Goal: Task Accomplishment & Management: Manage account settings

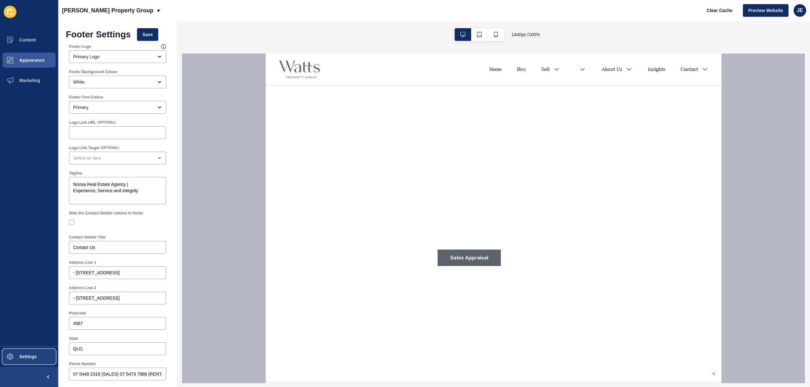
click at [15, 354] on span "Settings" at bounding box center [18, 356] width 38 height 5
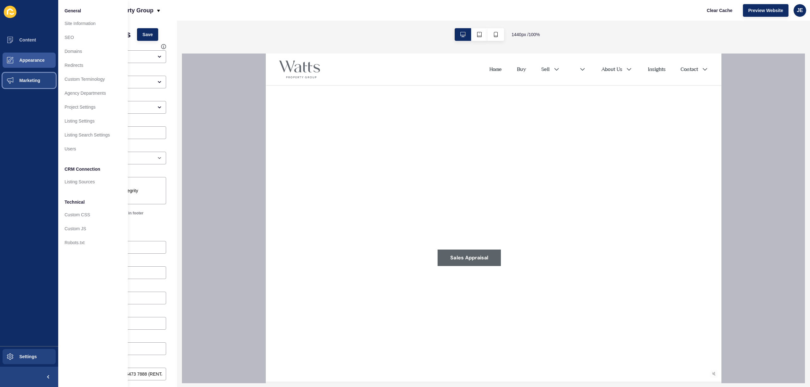
click at [25, 81] on span "Marketing" at bounding box center [19, 80] width 41 height 5
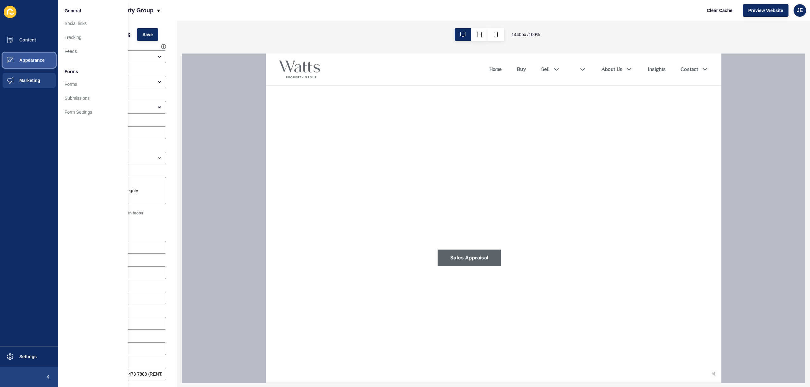
click at [30, 59] on span "Appearance" at bounding box center [22, 60] width 46 height 5
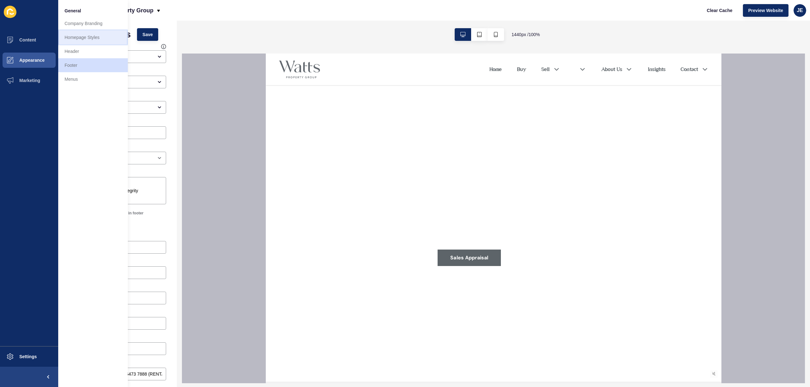
click at [72, 37] on link "Homepage Styles" at bounding box center [93, 37] width 70 height 14
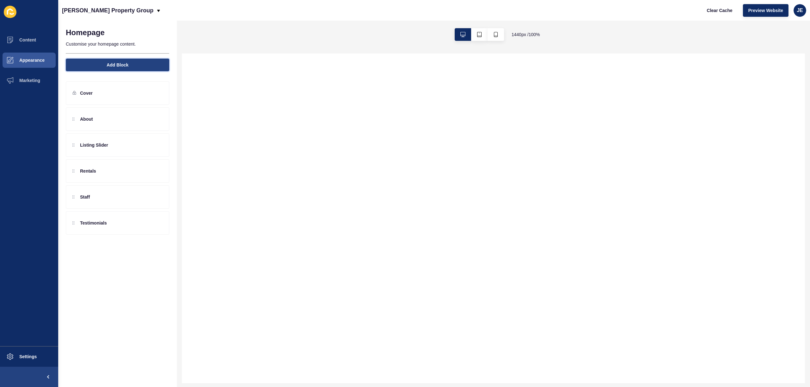
click at [111, 63] on span "Add Block" at bounding box center [118, 65] width 22 height 6
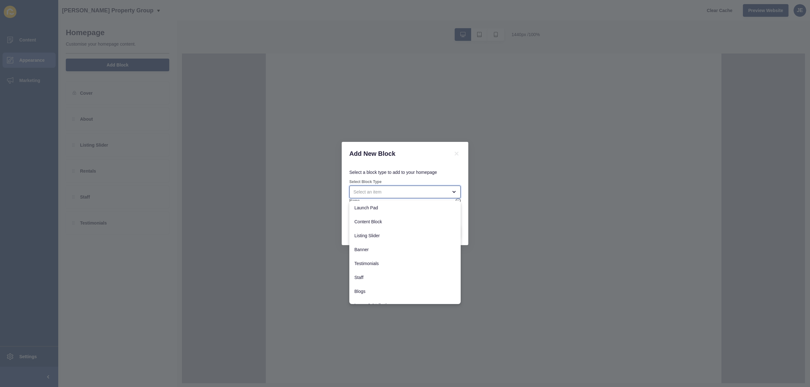
click at [395, 195] on div "close menu" at bounding box center [404, 191] width 111 height 13
click at [373, 295] on span "Banner Embed" at bounding box center [404, 297] width 101 height 6
type input "Banner Embed"
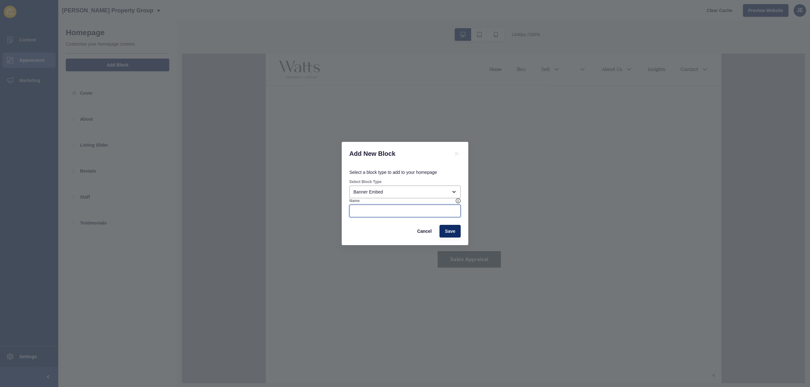
click at [370, 208] on input "Name" at bounding box center [404, 211] width 103 height 6
type input "Sales Appraisal"
click at [459, 230] on button "Save" at bounding box center [449, 231] width 21 height 13
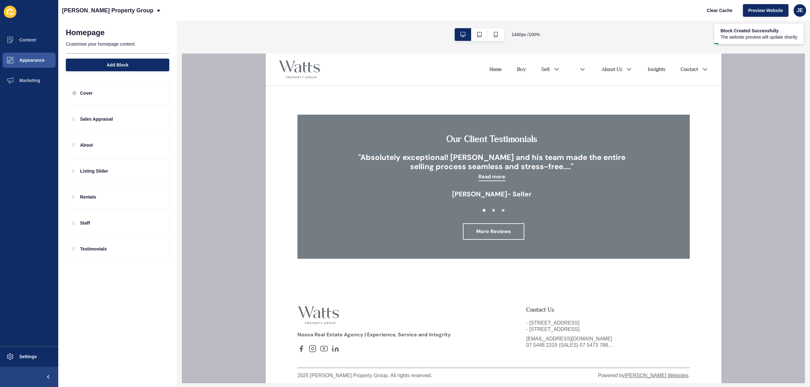
scroll to position [1385, 0]
drag, startPoint x: 118, startPoint y: 125, endPoint x: 113, endPoint y: 275, distance: 150.7
click at [113, 275] on div "Homepage Customise your homepage content. Add Block Cover Sales Appraisal About…" at bounding box center [117, 204] width 119 height 366
click at [146, 251] on div at bounding box center [146, 249] width 10 height 10
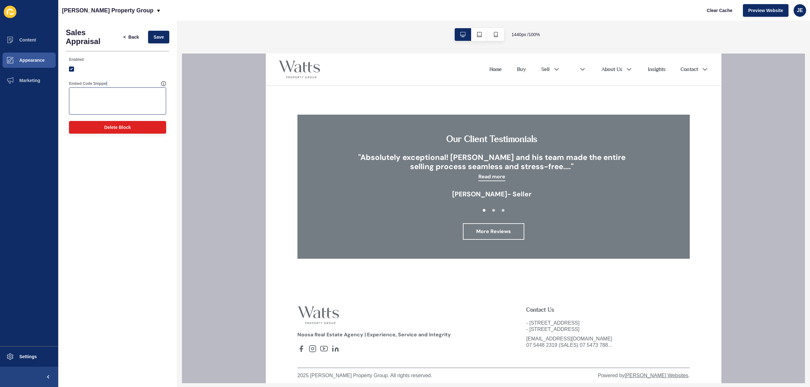
click at [106, 86] on div "Embed Code Snippet" at bounding box center [117, 97] width 98 height 35
click at [107, 90] on textarea "Embed Code Snippet" at bounding box center [117, 100] width 95 height 25
paste textarea "Take note of this html code: <form onsubmit="event.preventDefault(); contactFor…"
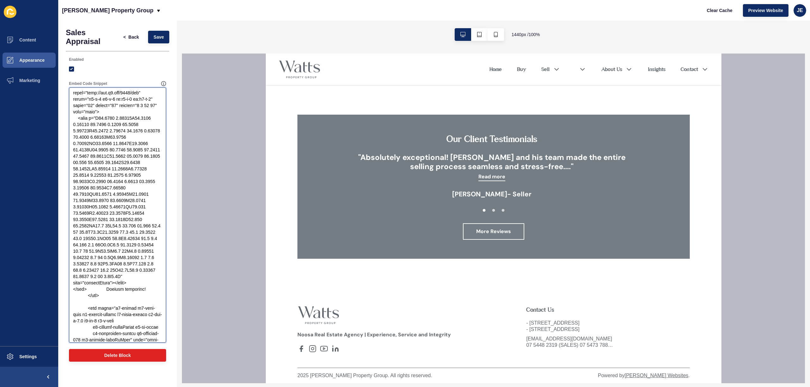
scroll to position [0, 0]
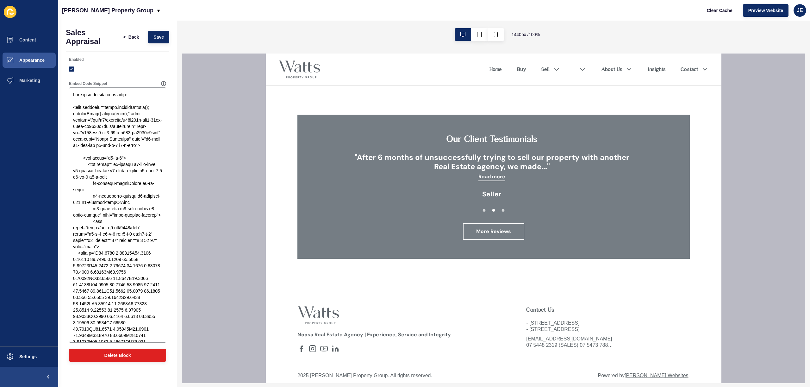
click at [112, 69] on div at bounding box center [117, 69] width 97 height 6
click at [160, 37] on span "Save" at bounding box center [158, 37] width 10 height 6
drag, startPoint x: 128, startPoint y: 102, endPoint x: 48, endPoint y: 90, distance: 81.4
click at [46, 90] on div "Content Appearance Marketing Settings Watts Property Group Clear Cache Preview …" at bounding box center [405, 193] width 810 height 387
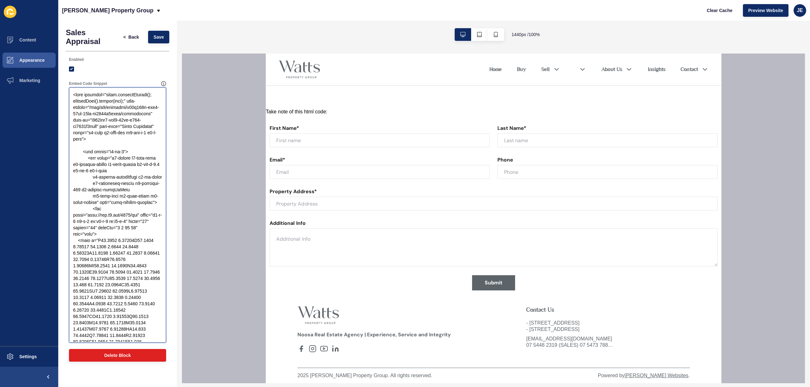
scroll to position [1546, 0]
paste textarea "<div class=" v2-px-3"> <h2 class=" v2-text-h3 md:v2-text-h2 v2-text-dark-500" s…"
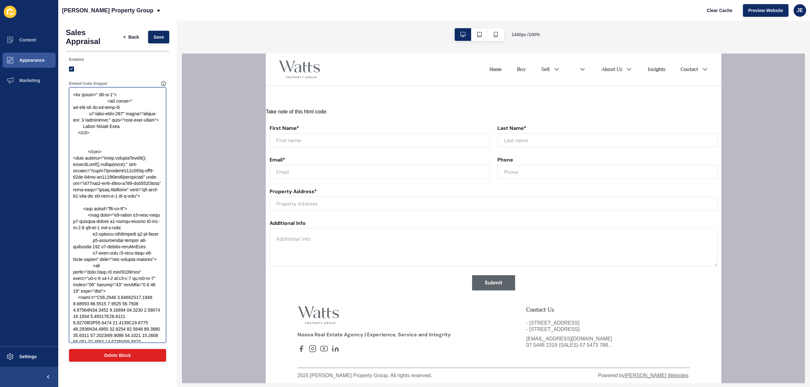
click at [96, 149] on textarea "Embed Code Snippet" at bounding box center [117, 214] width 95 height 253
click at [96, 148] on textarea "Embed Code Snippet" at bounding box center [117, 214] width 95 height 253
click at [88, 151] on textarea "Embed Code Snippet" at bounding box center [117, 214] width 95 height 253
drag, startPoint x: 86, startPoint y: 153, endPoint x: 72, endPoint y: 145, distance: 16.8
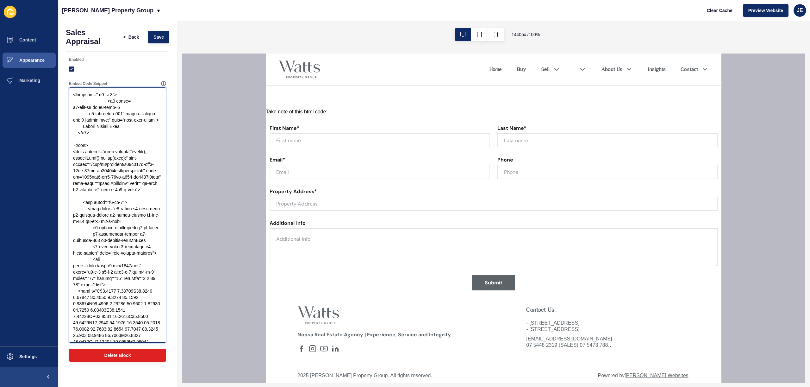
click at [76, 141] on textarea "Embed Code Snippet" at bounding box center [117, 214] width 95 height 253
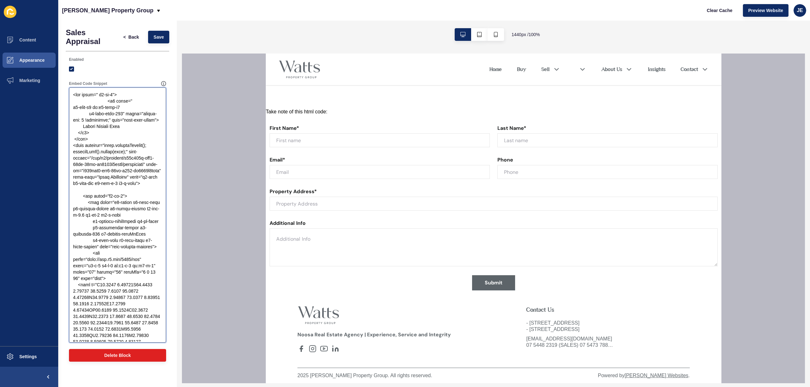
drag, startPoint x: 107, startPoint y: 101, endPoint x: 67, endPoint y: 101, distance: 39.9
click at [67, 101] on div "Embed Code Snippet" at bounding box center [117, 212] width 103 height 268
click at [120, 103] on textarea "Embed Code Snippet" at bounding box center [117, 214] width 95 height 253
drag, startPoint x: 120, startPoint y: 103, endPoint x: 97, endPoint y: 102, distance: 22.8
click at [97, 102] on textarea "Embed Code Snippet" at bounding box center [117, 214] width 95 height 253
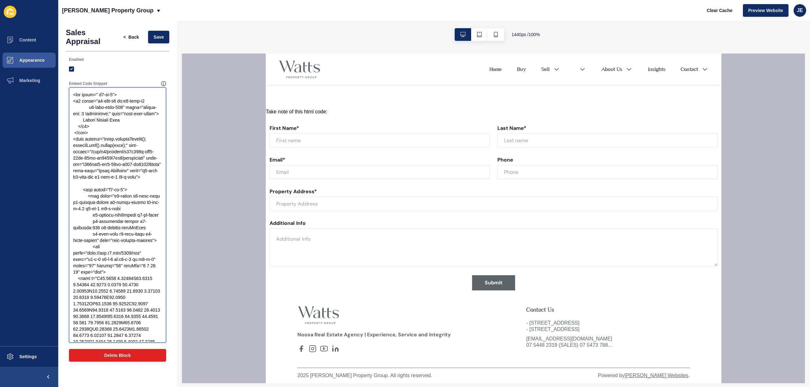
click at [75, 97] on textarea "Embed Code Snippet" at bounding box center [117, 214] width 95 height 253
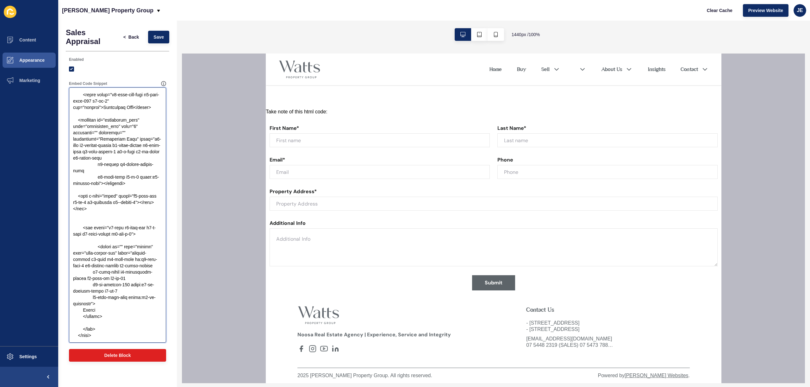
scroll to position [1436, 0]
click at [105, 335] on textarea "Embed Code Snippet" at bounding box center [117, 214] width 95 height 253
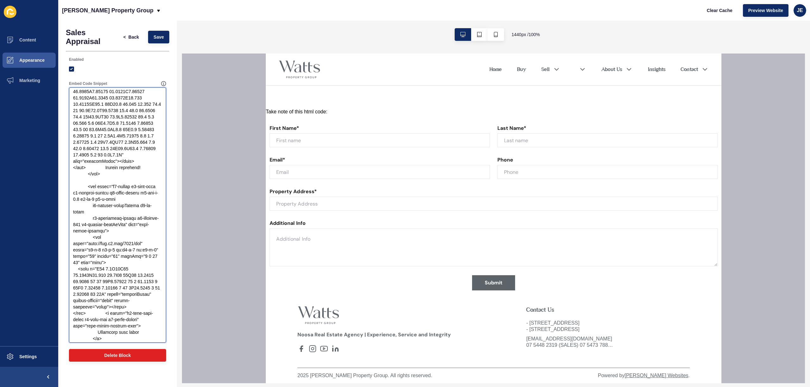
scroll to position [0, 0]
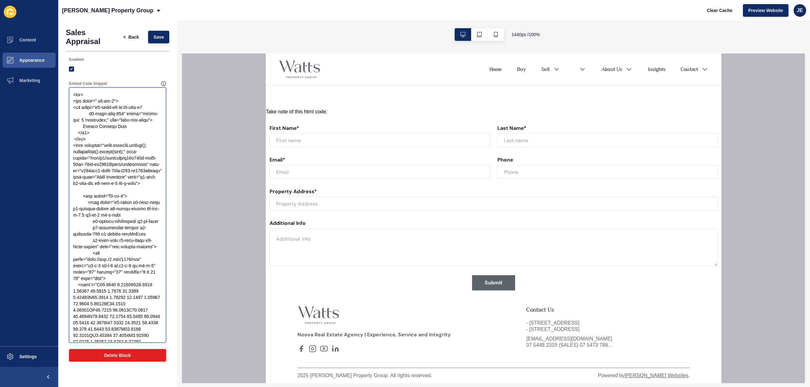
drag, startPoint x: 115, startPoint y: 127, endPoint x: 84, endPoint y: 126, distance: 31.0
click at [84, 126] on textarea "Embed Code Snippet" at bounding box center [117, 214] width 95 height 253
click at [160, 36] on span "Save" at bounding box center [158, 37] width 10 height 6
click at [80, 95] on textarea "Embed Code Snippet" at bounding box center [117, 214] width 95 height 253
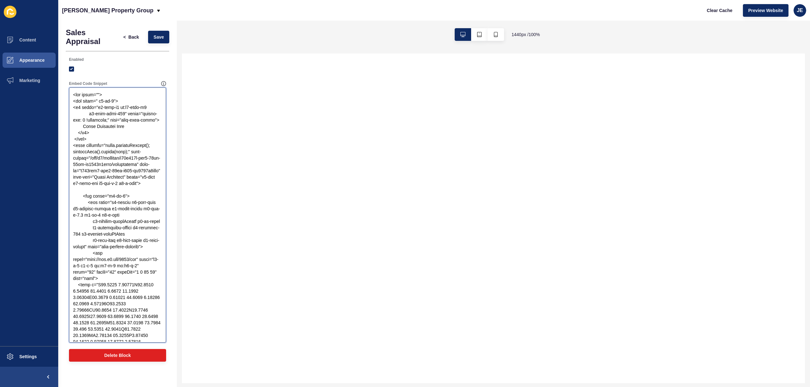
paste textarea "v2-block v2-relative v2-w-full v2-px-5 sm:v2-px-10 lg:v2-px-25 xl:v2-px-60 2xl:…"
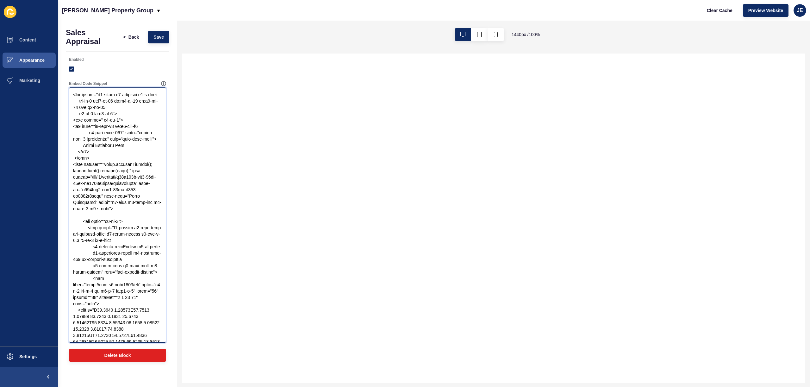
type textarea "<div class="v2-block v2-relative v2-w-full v2-px-5 sm:v2-px-10 lg:v2-px-25 xl:v…"
click at [158, 37] on span "Save" at bounding box center [158, 37] width 10 height 6
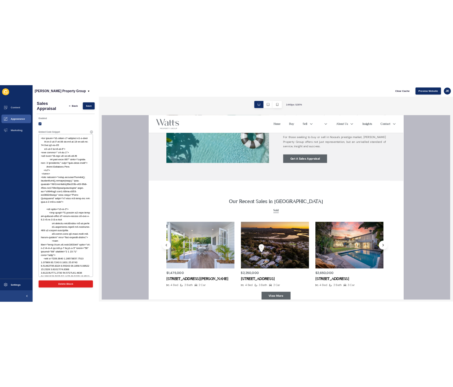
scroll to position [463, 0]
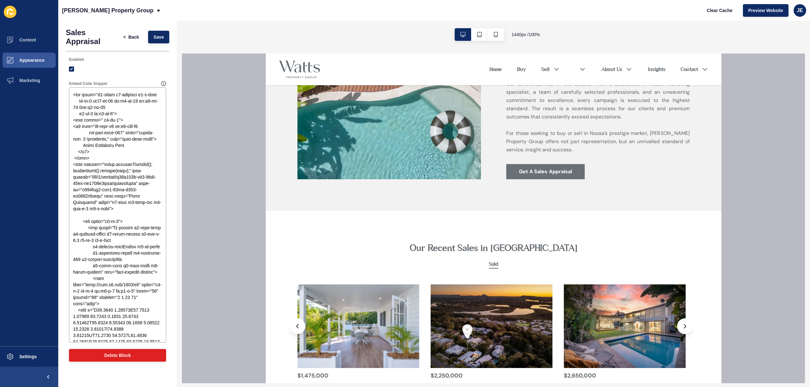
click at [534, 169] on link "Get A Sales Appraisal" at bounding box center [545, 171] width 78 height 15
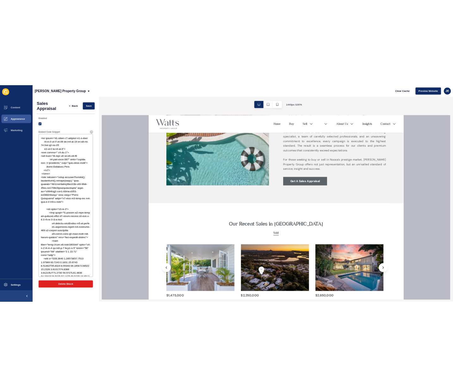
scroll to position [697, 0]
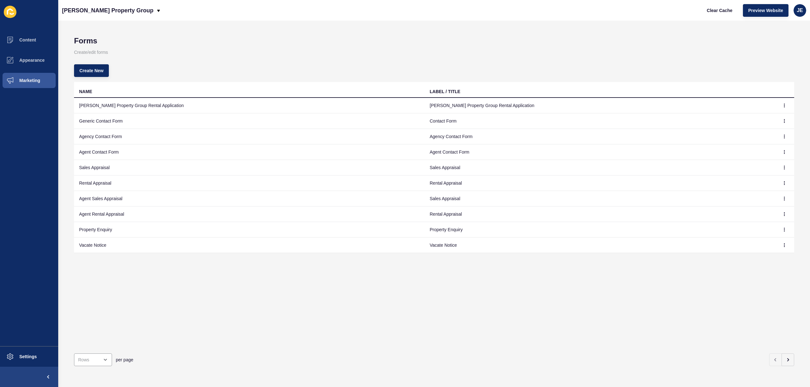
click at [785, 169] on td at bounding box center [784, 168] width 19 height 16
click at [783, 168] on button "button" at bounding box center [784, 167] width 9 height 9
click at [763, 180] on link "Edit" at bounding box center [762, 180] width 44 height 14
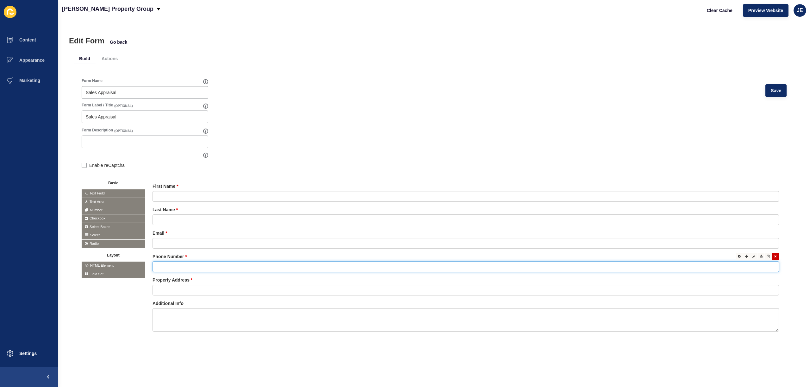
click at [188, 263] on input "text" at bounding box center [466, 266] width 626 height 11
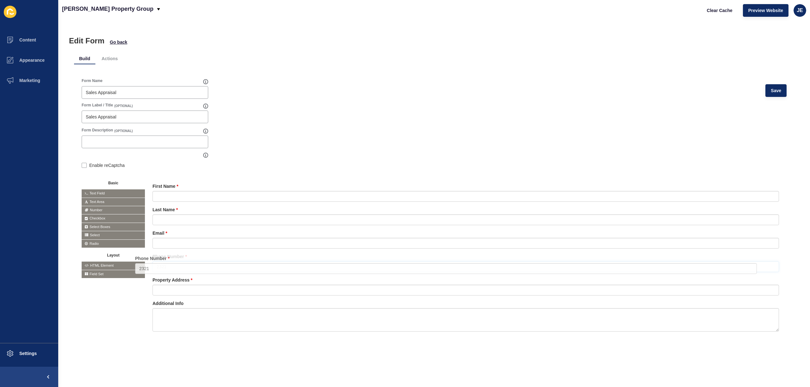
drag, startPoint x: 188, startPoint y: 263, endPoint x: 135, endPoint y: 265, distance: 52.9
click at [135, 265] on div "Basic Text Field Text Area Number Password Checkbox Select Boxes Select Radio B…" at bounding box center [434, 260] width 705 height 171
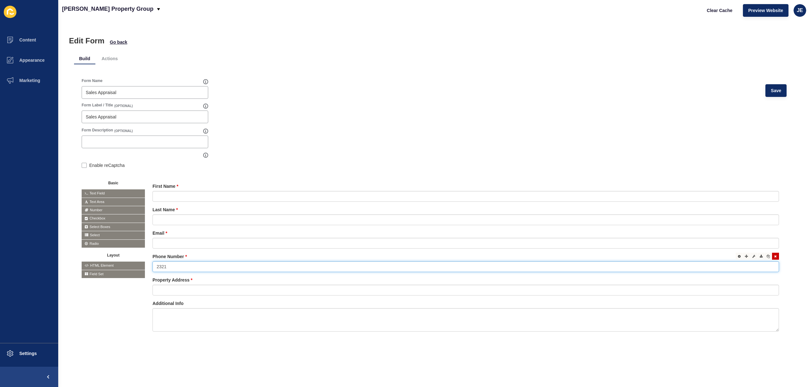
click at [168, 264] on input "2321" at bounding box center [466, 266] width 626 height 11
type input "2"
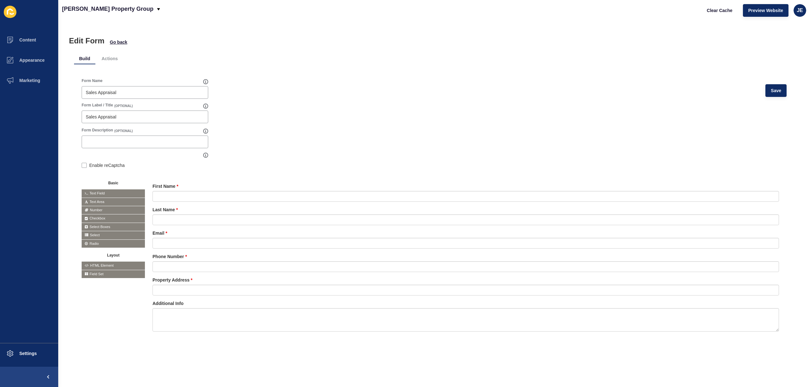
click at [305, 130] on form "Form Name Sales Appraisal Save Form Label / Title (OPTIONAL) Sales Appraisal Fo…" at bounding box center [434, 212] width 705 height 269
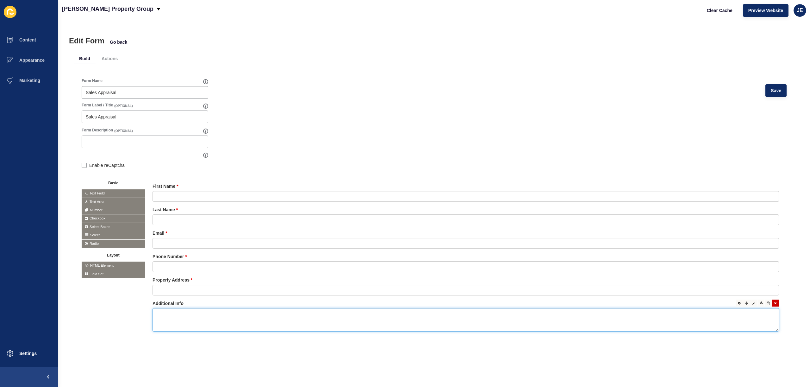
click at [432, 314] on textarea at bounding box center [466, 319] width 626 height 23
click at [743, 305] on div at bounding box center [746, 302] width 7 height 7
click at [743, 304] on div at bounding box center [746, 302] width 7 height 7
click at [738, 303] on icon at bounding box center [739, 302] width 3 height 3
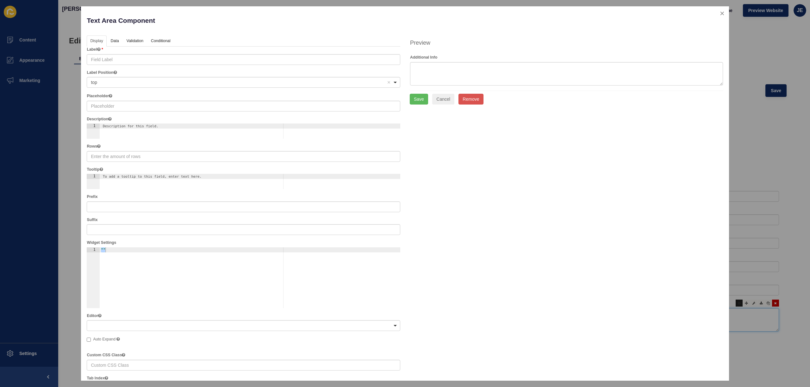
type input "Additional Info"
type input "3"
checkbox input "false"
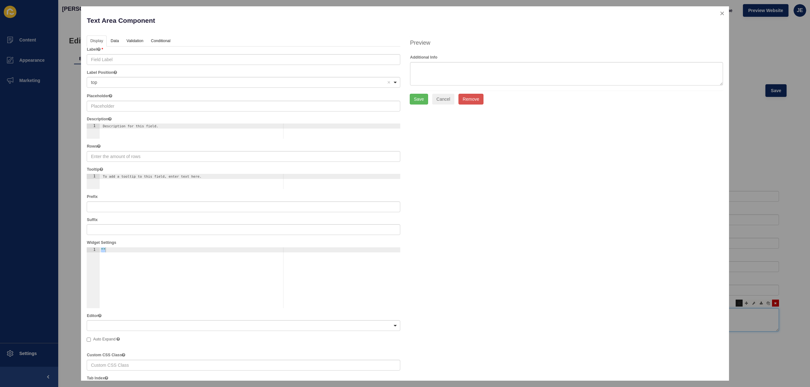
checkbox input "false"
checkbox input "true"
checkbox input "false"
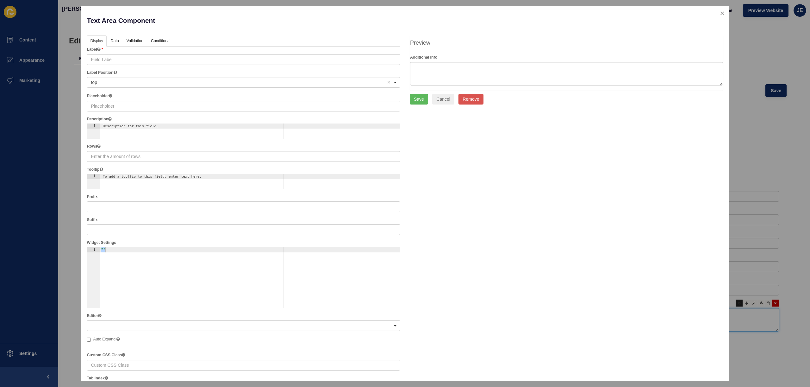
checkbox input "true"
checkbox input "false"
click at [722, 13] on button "close" at bounding box center [722, 13] width 13 height 13
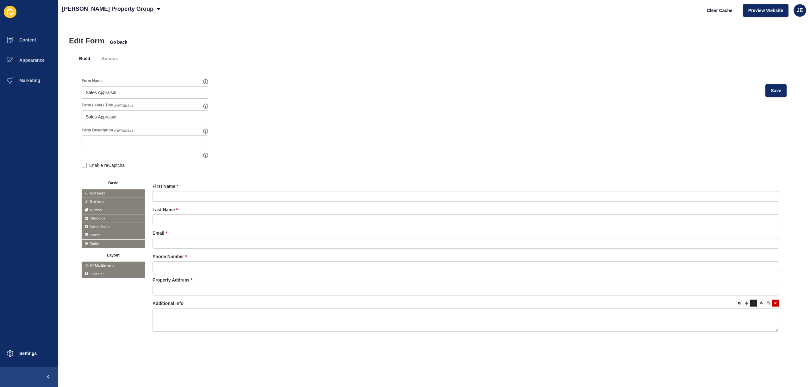
click at [751, 304] on div at bounding box center [753, 302] width 7 height 7
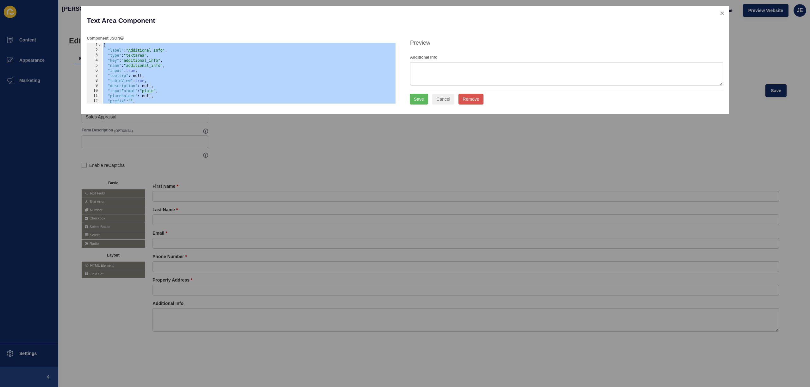
click at [162, 60] on div "{ "label" : "Additional Info" , "type" : "textarea" , "key" : "additional_info"…" at bounding box center [249, 78] width 294 height 71
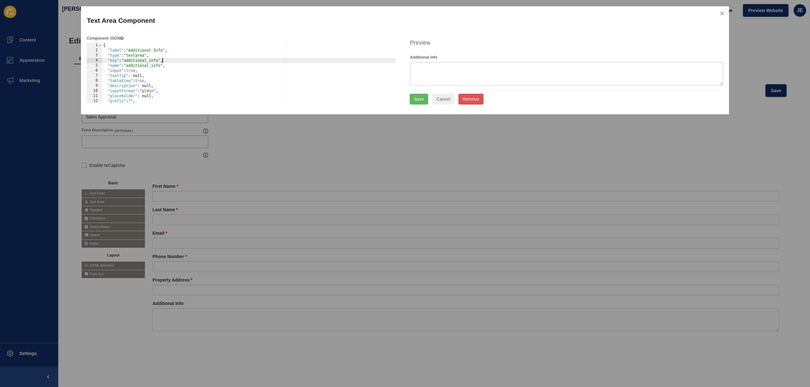
click at [148, 64] on div "{ "label" : "Additional Info" , "type" : "textarea" , "key" : "additional_info"…" at bounding box center [249, 78] width 294 height 71
click at [149, 61] on div "{ "label" : "Additional Info" , "type" : "textarea" , "key" : "additional_info"…" at bounding box center [249, 78] width 294 height 71
type textarea ""key": "additional_info","
click at [149, 61] on div "{ "label" : "Additional Info" , "type" : "textarea" , "key" : "additional_info"…" at bounding box center [249, 78] width 294 height 71
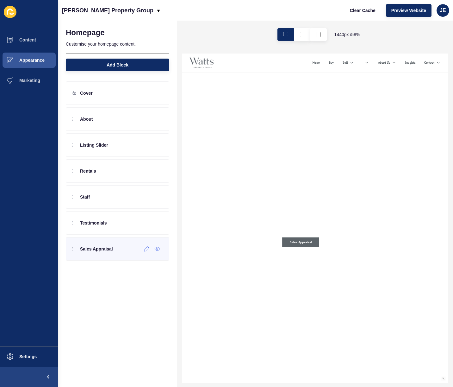
click at [98, 255] on div "Sales Appraisal" at bounding box center [117, 248] width 103 height 23
click at [147, 252] on div at bounding box center [146, 249] width 10 height 10
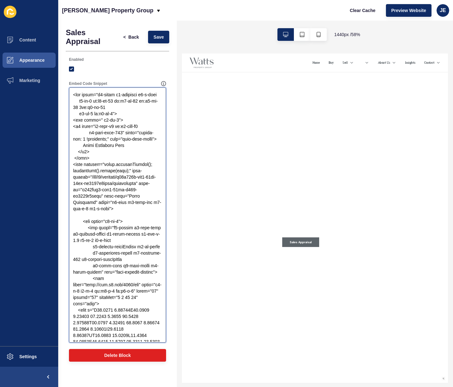
drag, startPoint x: 98, startPoint y: 95, endPoint x: 120, endPoint y: 114, distance: 28.5
click at [120, 114] on textarea "Embed Code Snippet" at bounding box center [117, 214] width 95 height 253
paste textarea "v2-block v2-relative v2-w-full v2-group v2-py-13 v2-px-5 sm:v2-py-15 sm:v2-px-1…"
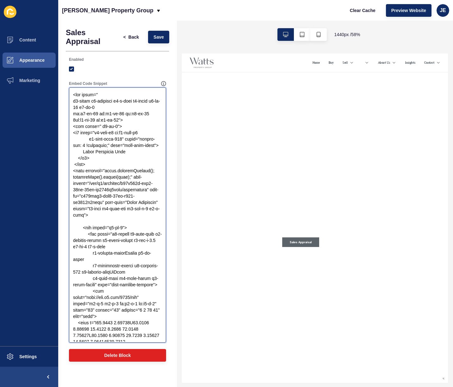
click at [74, 101] on textarea "Embed Code Snippet" at bounding box center [117, 214] width 95 height 253
click at [74, 102] on textarea "Embed Code Snippet" at bounding box center [117, 214] width 95 height 253
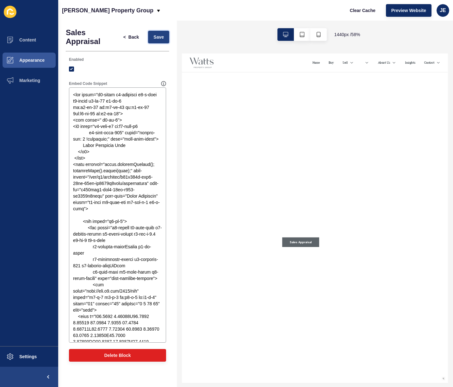
click at [160, 38] on span "Save" at bounding box center [158, 37] width 10 height 6
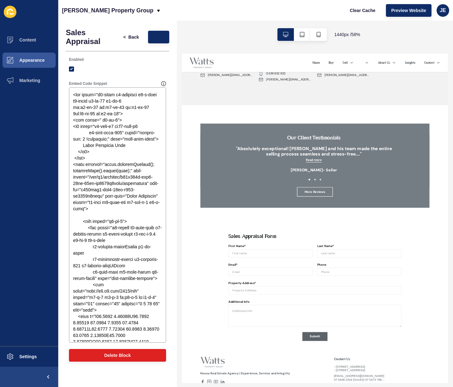
scroll to position [1554, 0]
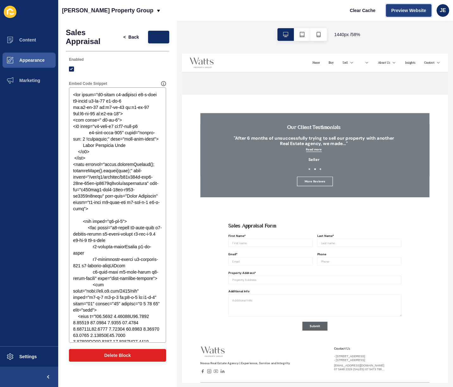
click at [405, 11] on span "Preview Website" at bounding box center [408, 10] width 35 height 6
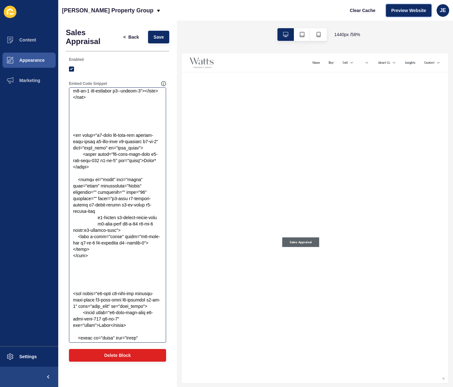
scroll to position [1399, 0]
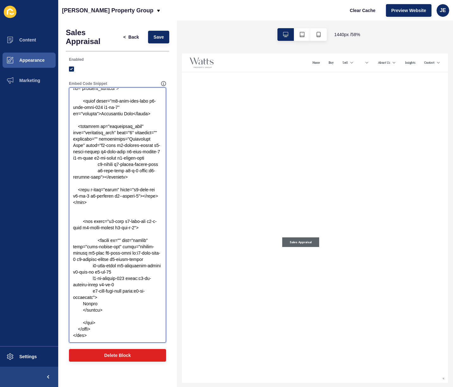
click at [135, 235] on textarea "Embed Code Snippet" at bounding box center [117, 214] width 95 height 253
click at [118, 268] on textarea "Embed Code Snippet" at bounding box center [117, 214] width 95 height 253
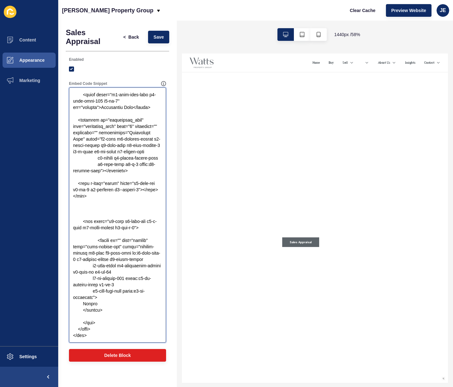
paste textarea "<div class="v2-px-3"> <script src="https://www.google.com/recaptcha/api.js" asy…"
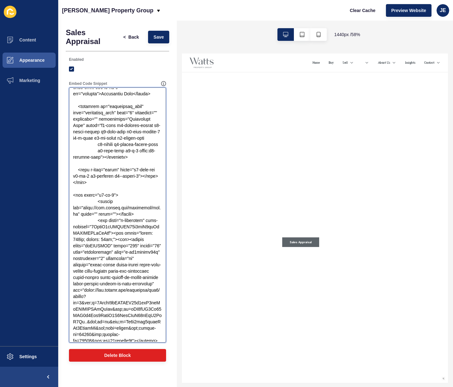
scroll to position [1559, 0]
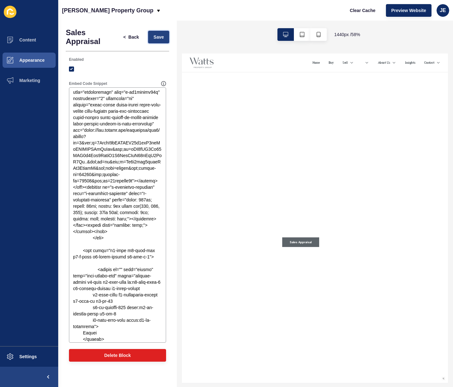
click at [159, 41] on button "Save" at bounding box center [158, 37] width 21 height 13
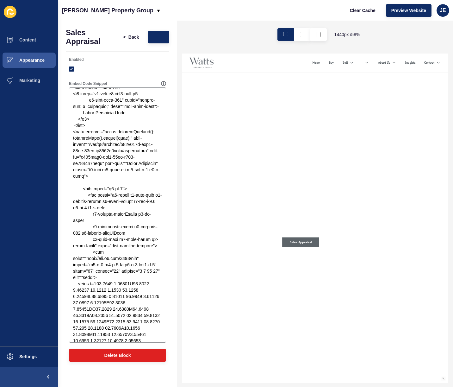
scroll to position [32, 0]
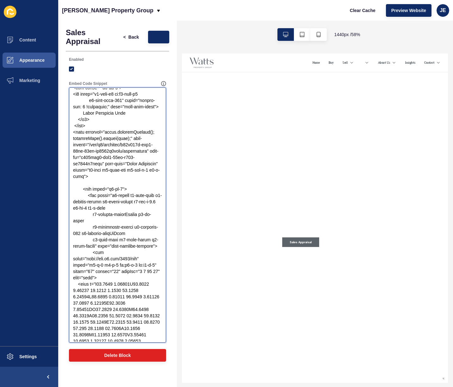
click at [128, 139] on textarea "Embed Code Snippet" at bounding box center [117, 214] width 95 height 253
drag, startPoint x: 93, startPoint y: 170, endPoint x: 96, endPoint y: 171, distance: 3.3
click at [93, 170] on textarea "Embed Code Snippet" at bounding box center [117, 214] width 95 height 253
paste textarea "data-recaptcha="1""
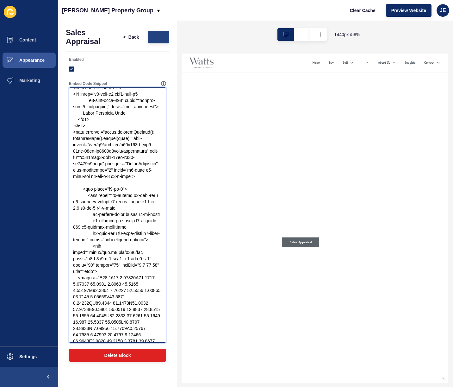
type textarea "<div class="v2-block v2-relative v2-w-full v2-group v2-py-13 v2-px-5 sm:v2-py-1…"
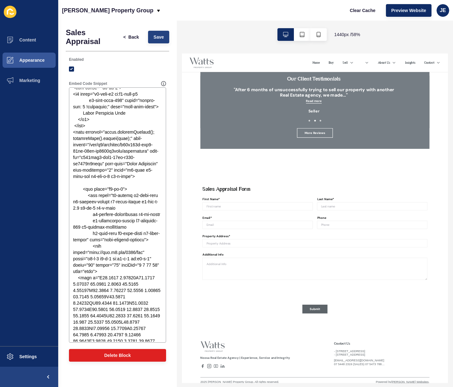
scroll to position [1666, 0]
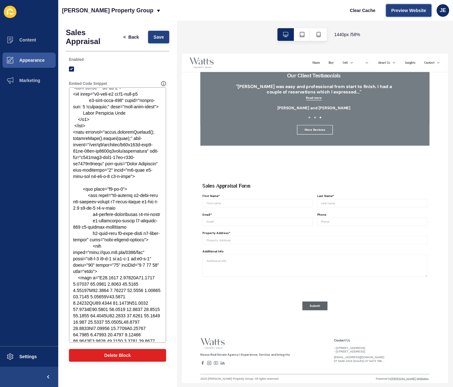
click at [409, 12] on span "Preview Website" at bounding box center [408, 10] width 35 height 6
click at [403, 16] on div "Clear Cache Preview Website JE" at bounding box center [397, 11] width 110 height 18
click at [404, 12] on span "Preview Website" at bounding box center [408, 10] width 35 height 6
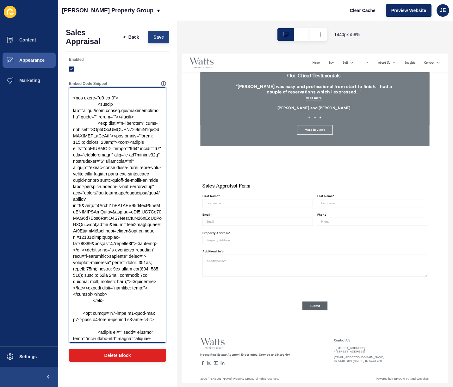
click at [137, 200] on textarea "Embed Code Snippet" at bounding box center [117, 214] width 95 height 253
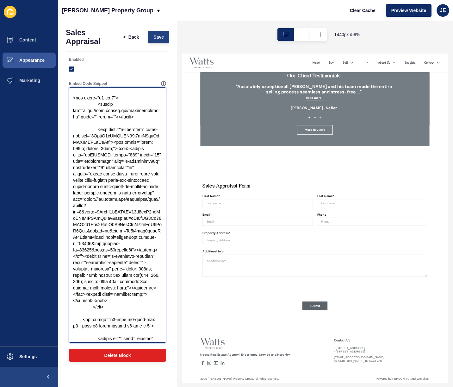
paste textarea "<div class="g-recaptcha" data-sitekey="YOUR_SITE_KEY"></div>"
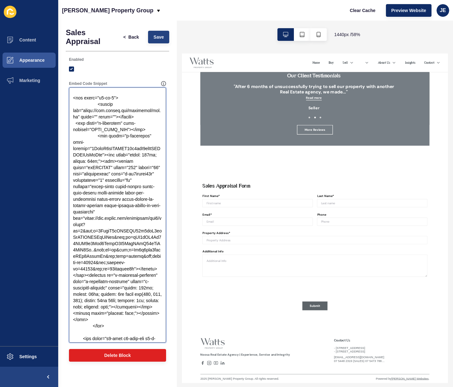
drag, startPoint x: 92, startPoint y: 232, endPoint x: 112, endPoint y: 240, distance: 21.9
click at [112, 240] on textarea "Embed Code Snippet" at bounding box center [117, 214] width 95 height 253
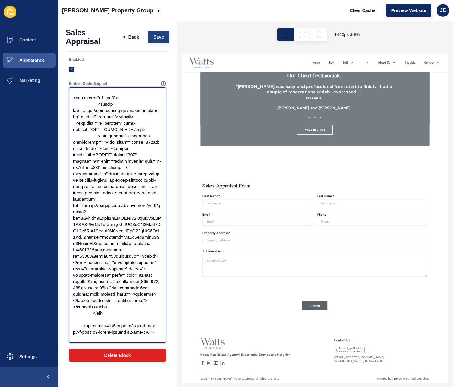
click at [122, 213] on textarea "Embed Code Snippet" at bounding box center [117, 214] width 95 height 253
paste textarea "6LeyfT8rAAAAAB09r7apN7sfKlHYRWSOONvQeEyq"
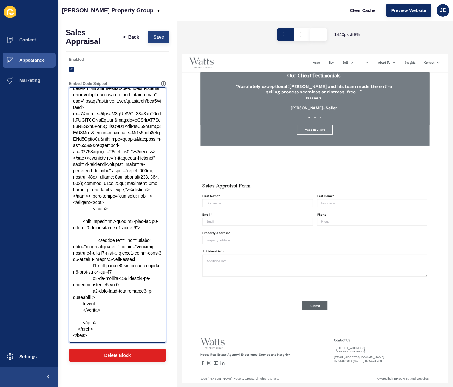
scroll to position [1631, 0]
drag, startPoint x: 97, startPoint y: 225, endPoint x: 137, endPoint y: 268, distance: 58.7
click at [137, 268] on textarea "Embed Code Snippet" at bounding box center [117, 214] width 95 height 253
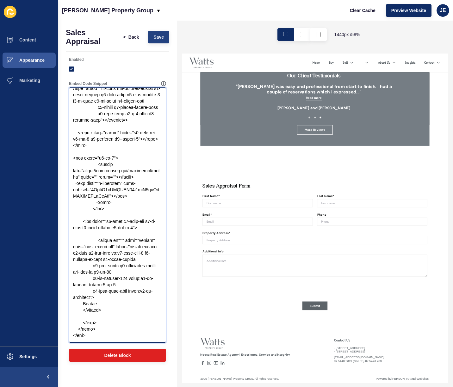
scroll to position [1438, 0]
drag, startPoint x: 111, startPoint y: 284, endPoint x: 89, endPoint y: 284, distance: 22.8
click at [89, 284] on textarea "Embed Code Snippet" at bounding box center [117, 214] width 95 height 253
drag, startPoint x: 94, startPoint y: 290, endPoint x: 147, endPoint y: 277, distance: 54.2
click at [147, 277] on textarea "Embed Code Snippet" at bounding box center [117, 214] width 95 height 253
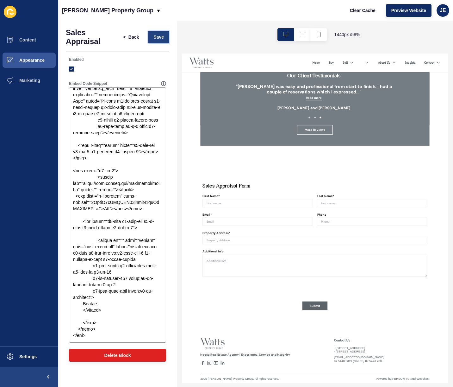
click at [161, 35] on span "Save" at bounding box center [158, 37] width 10 height 6
click at [409, 12] on span "Preview Website" at bounding box center [408, 10] width 35 height 6
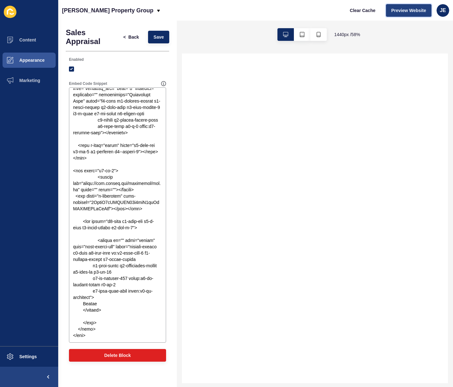
click at [407, 12] on span "Preview Website" at bounding box center [408, 10] width 35 height 6
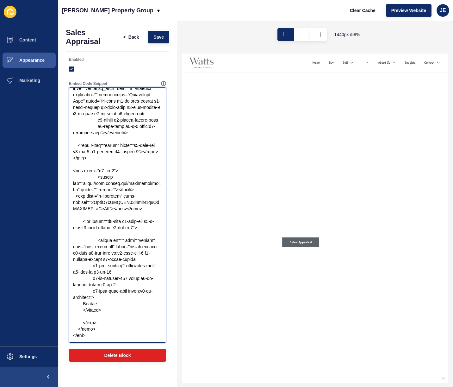
click at [101, 335] on textarea "Embed Code Snippet" at bounding box center [117, 214] width 95 height 253
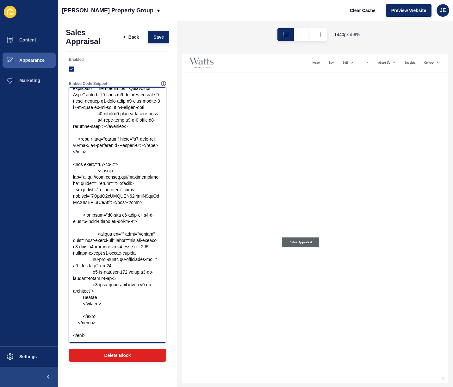
paste textarea "<script src="https://wattspropertygroup.com.au/js/dist/~form-submit.c9a53de5ce9…"
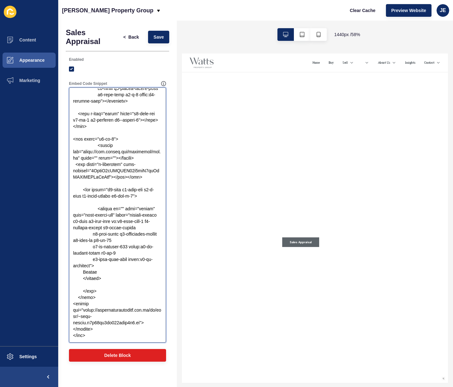
scroll to position [1528, 0]
type textarea "<div class="v2-block v2-relative v2-w-full v2-group v2-py-13 v2-px-5 sm:v2-py-1…"
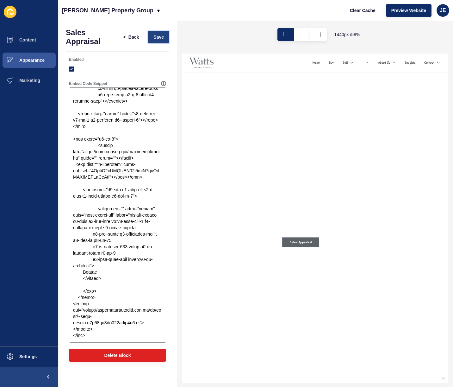
click at [159, 36] on span "Save" at bounding box center [158, 37] width 10 height 6
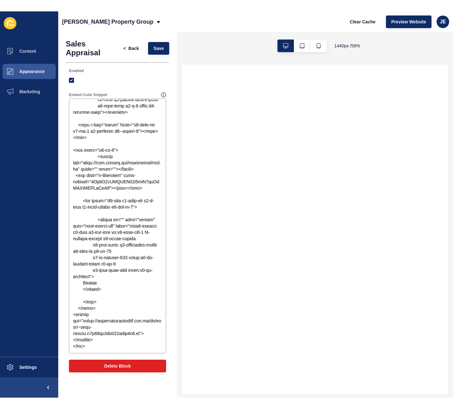
scroll to position [0, 0]
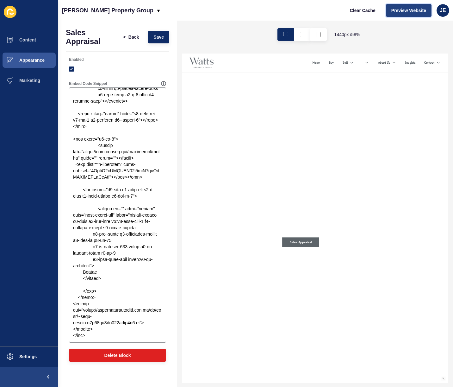
click at [418, 14] on button "Preview Website" at bounding box center [409, 10] width 46 height 13
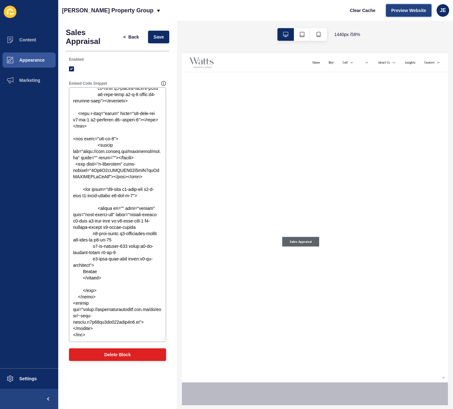
scroll to position [1528, 0]
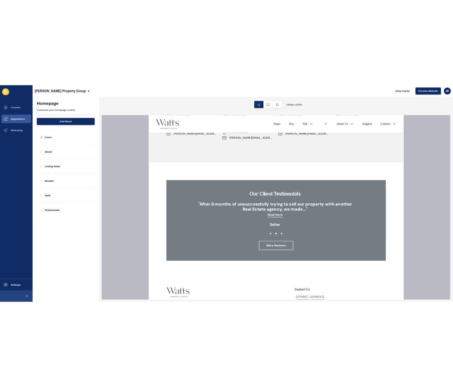
scroll to position [1385, 0]
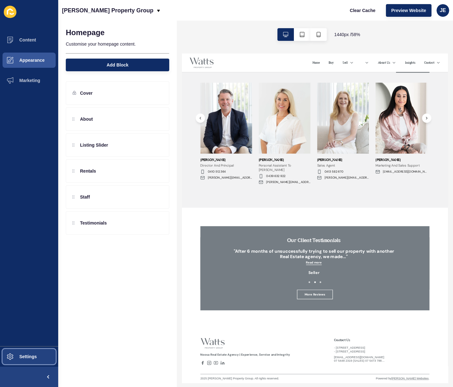
click at [32, 354] on span "Settings" at bounding box center [18, 356] width 38 height 5
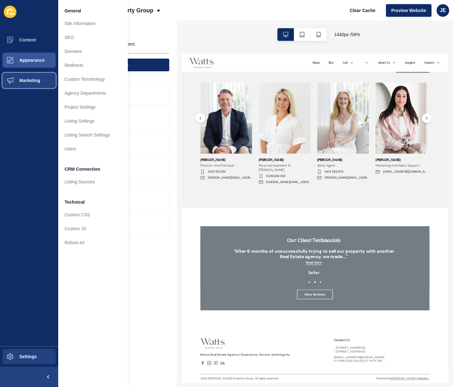
click at [30, 83] on button "Marketing" at bounding box center [29, 80] width 58 height 20
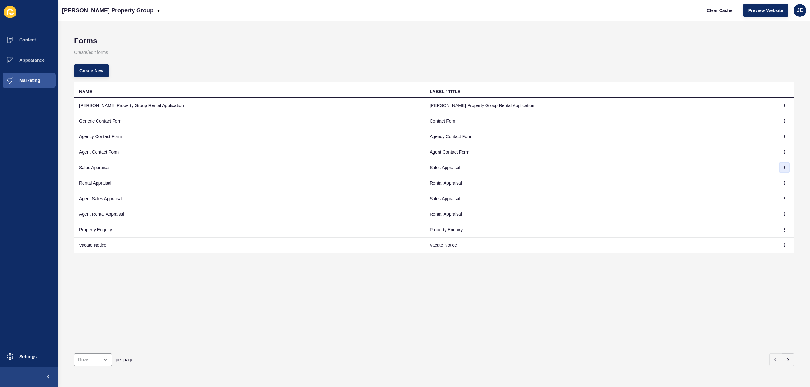
click at [782, 165] on icon "button" at bounding box center [784, 167] width 4 height 4
click at [770, 176] on link "Edit" at bounding box center [762, 180] width 44 height 14
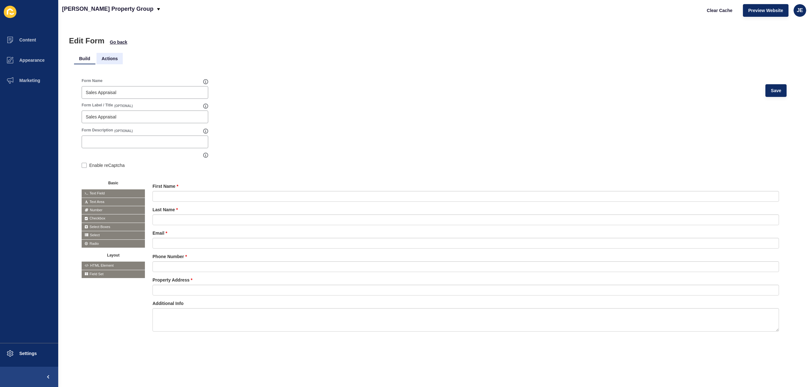
click at [112, 61] on li "Actions" at bounding box center [110, 58] width 26 height 11
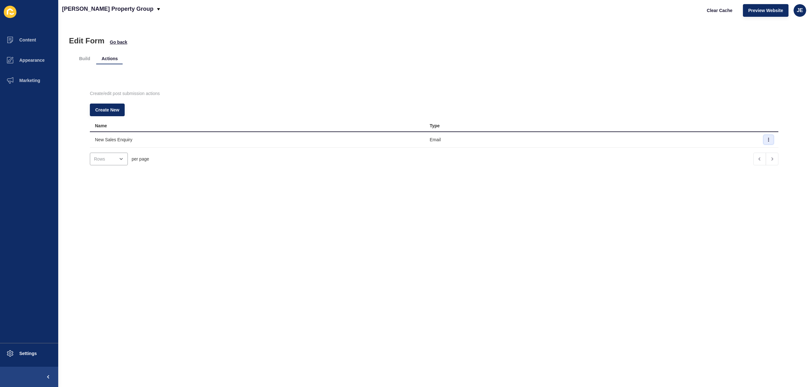
click at [767, 140] on icon "button" at bounding box center [769, 140] width 4 height 4
click at [741, 150] on link "Edit" at bounding box center [742, 152] width 44 height 14
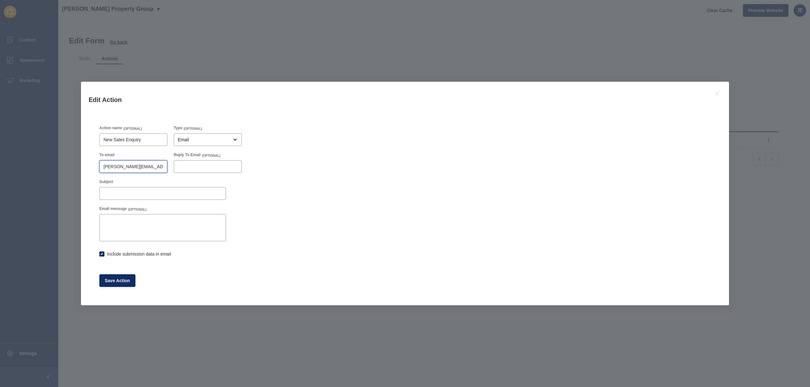
click at [130, 165] on input "[PERSON_NAME][EMAIL_ADDRESS][DOMAIN_NAME]" at bounding box center [133, 166] width 60 height 6
checkbox input "true"
click at [119, 167] on input "[PERSON_NAME][EMAIL_ADDRESS][DOMAIN_NAME]" at bounding box center [133, 166] width 60 height 6
type input "justine.[PERSON_NAME]"
checkbox input "true"
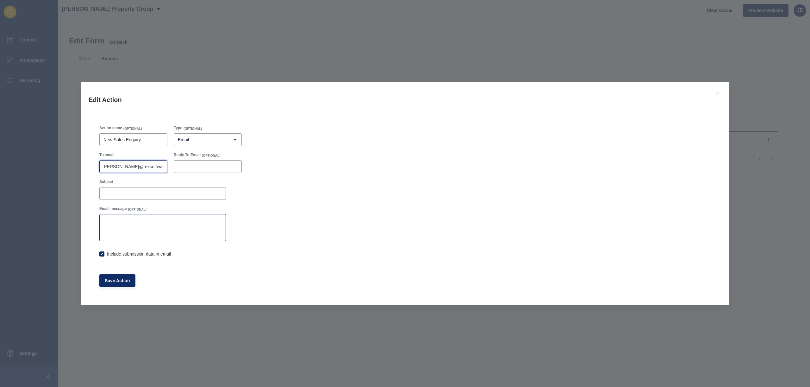
scroll to position [0, 20]
type input "justine.espinosa@rexsoftware.com.au"
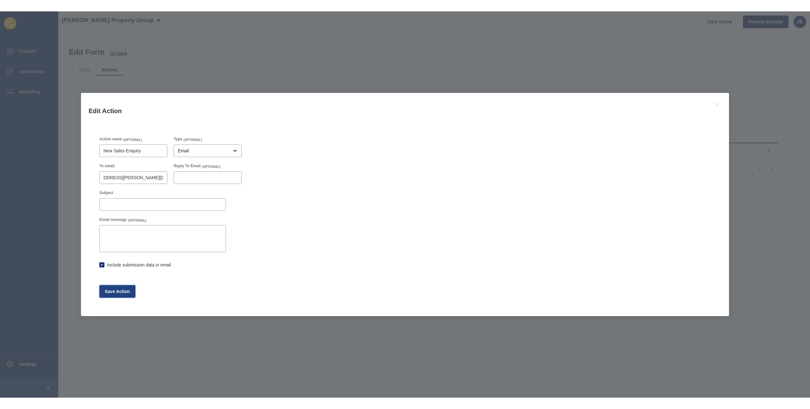
scroll to position [0, 0]
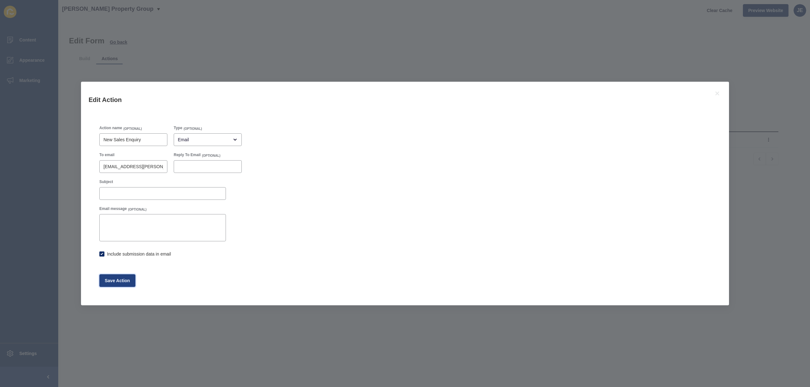
click at [128, 279] on span "Save Action" at bounding box center [117, 280] width 25 height 6
checkbox input "true"
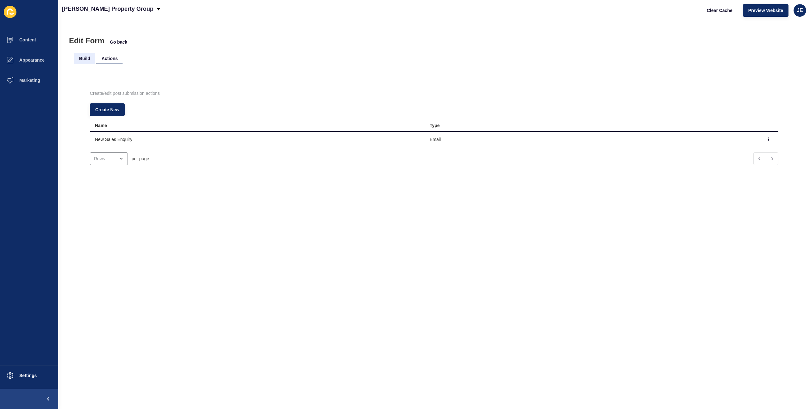
click at [89, 57] on li "Build" at bounding box center [84, 58] width 21 height 11
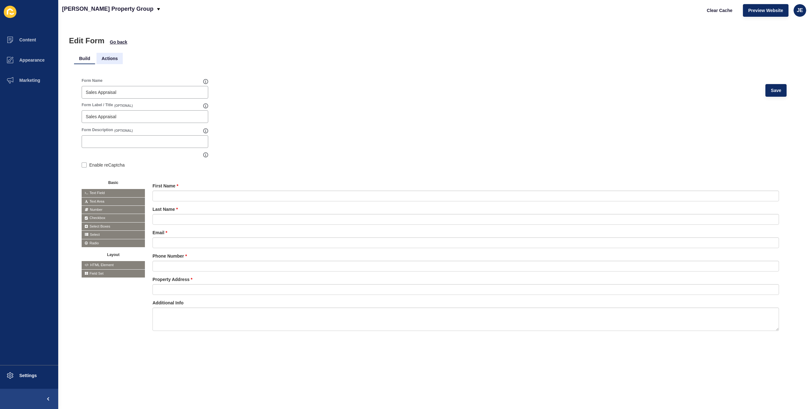
click at [108, 56] on li "Actions" at bounding box center [110, 58] width 26 height 11
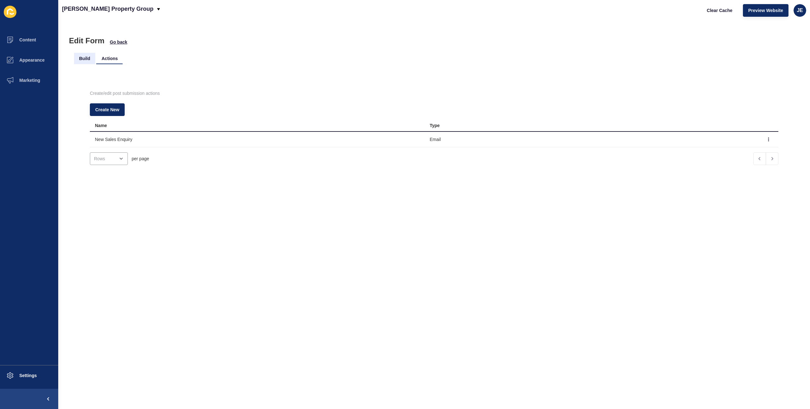
click at [80, 57] on li "Build" at bounding box center [84, 58] width 21 height 11
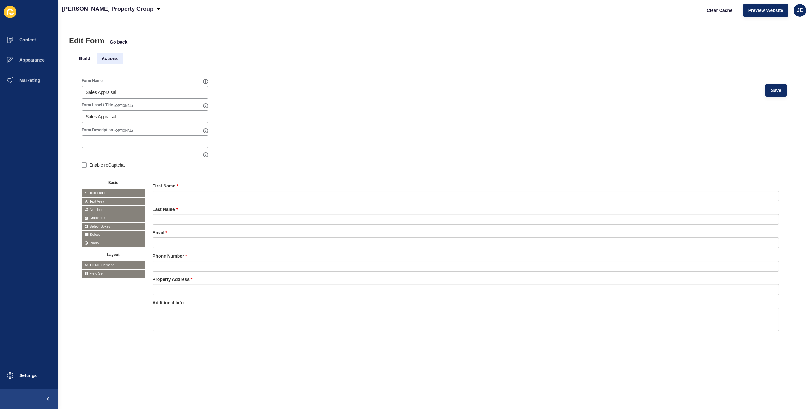
click at [103, 60] on li "Actions" at bounding box center [110, 58] width 26 height 11
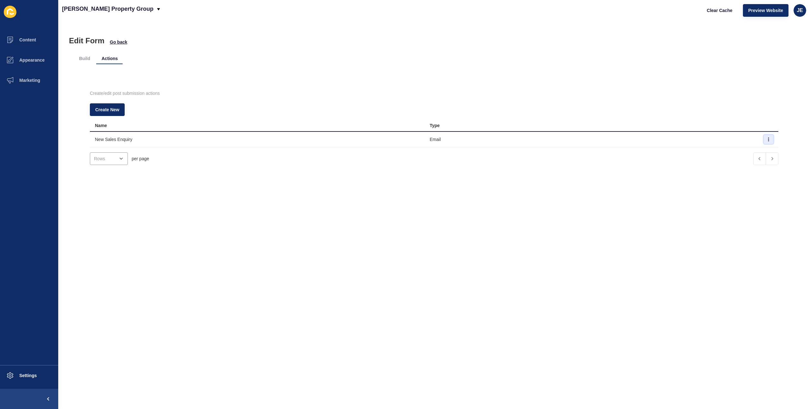
click at [767, 141] on icon "button" at bounding box center [769, 140] width 4 height 4
click at [729, 152] on link "Edit" at bounding box center [742, 152] width 44 height 14
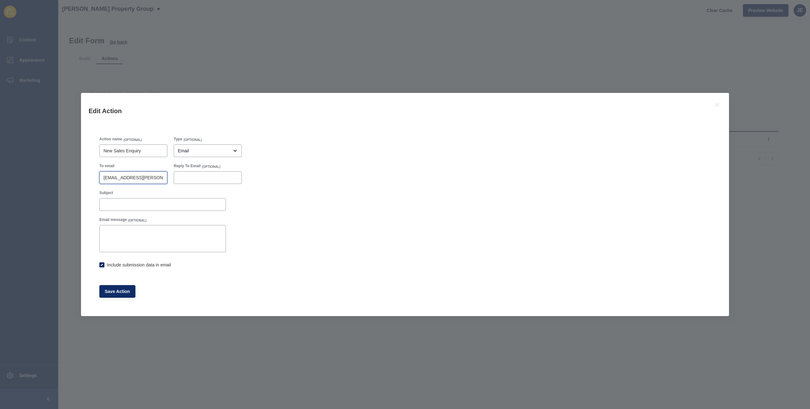
click at [122, 176] on input "justine.espinosa@rexsoftware.com.au" at bounding box center [133, 178] width 60 height 6
paste input "adam@wattspropertygroup"
type input "[PERSON_NAME][EMAIL_ADDRESS][DOMAIN_NAME]"
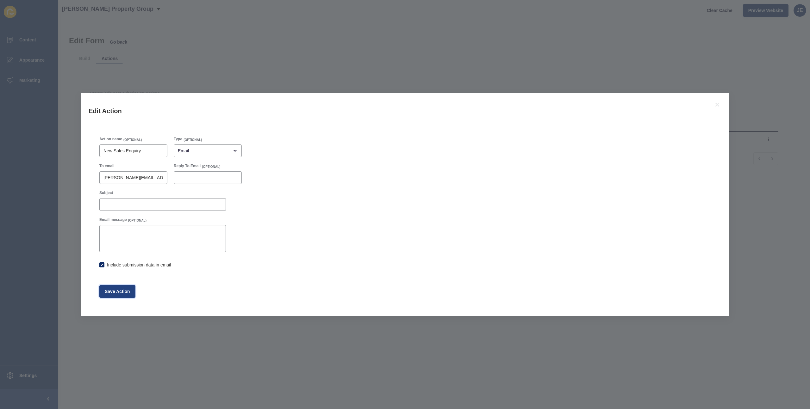
click at [113, 296] on button "Save Action" at bounding box center [117, 291] width 36 height 13
checkbox input "true"
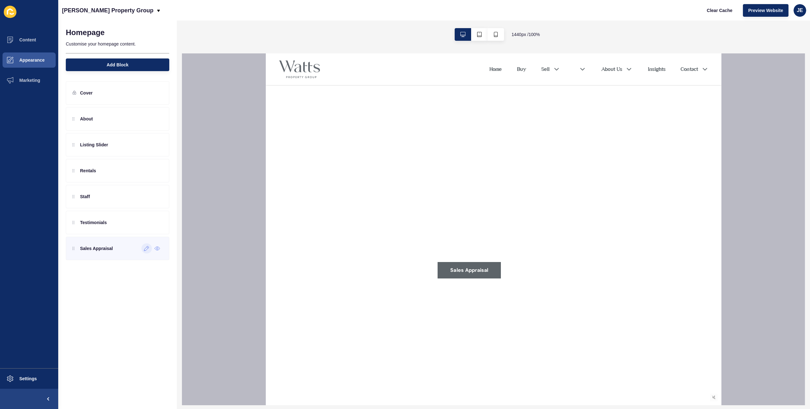
click at [147, 253] on div at bounding box center [146, 249] width 10 height 10
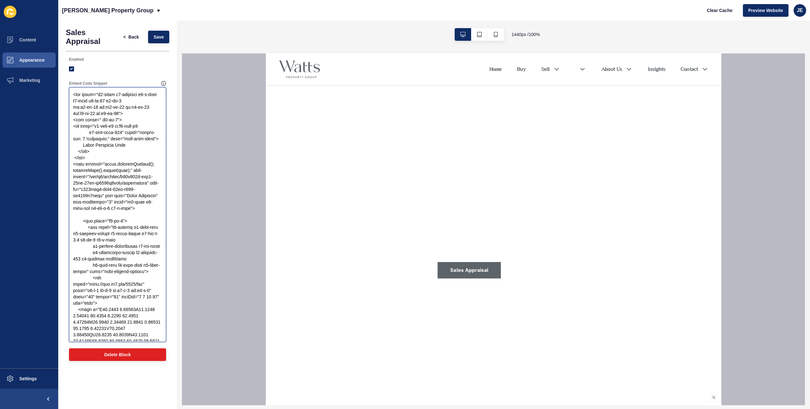
click at [127, 153] on textarea "Embed Code Snippet" at bounding box center [117, 214] width 95 height 253
click at [135, 197] on textarea "Embed Code Snippet" at bounding box center [117, 214] width 95 height 253
type textarea "<div class="v2-block v2-relative v2-w-full v2-group v2-py-13 v2-px-5 sm:v2-py-1…"
click at [160, 35] on span "Save" at bounding box center [158, 37] width 10 height 6
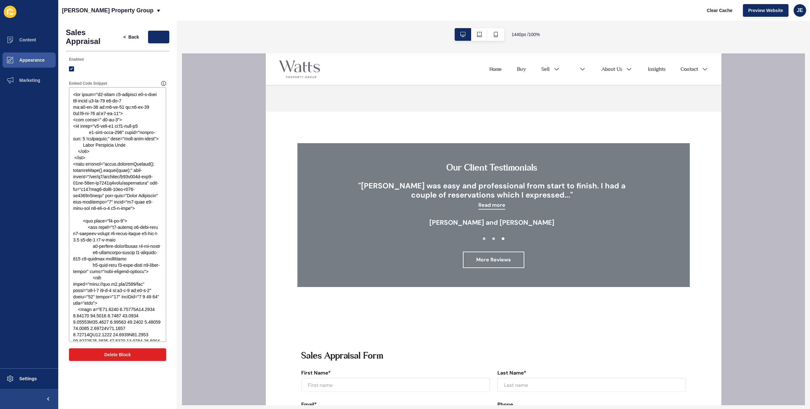
scroll to position [1567, 0]
